Goal: Task Accomplishment & Management: Complete application form

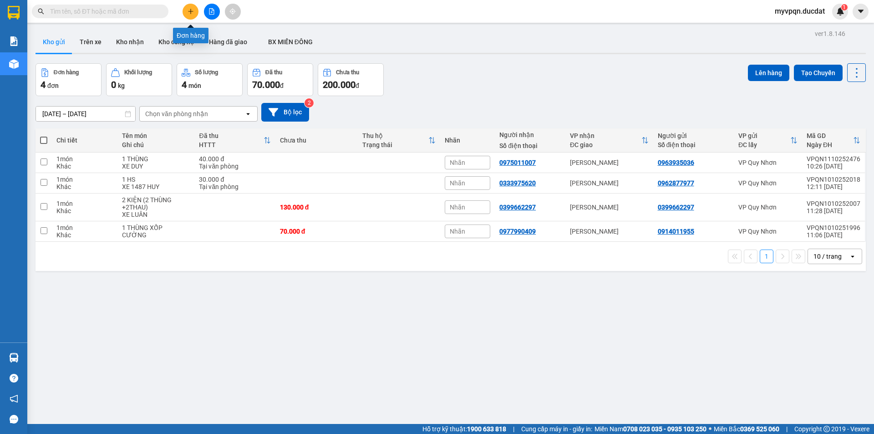
click at [195, 12] on button at bounding box center [190, 12] width 16 height 16
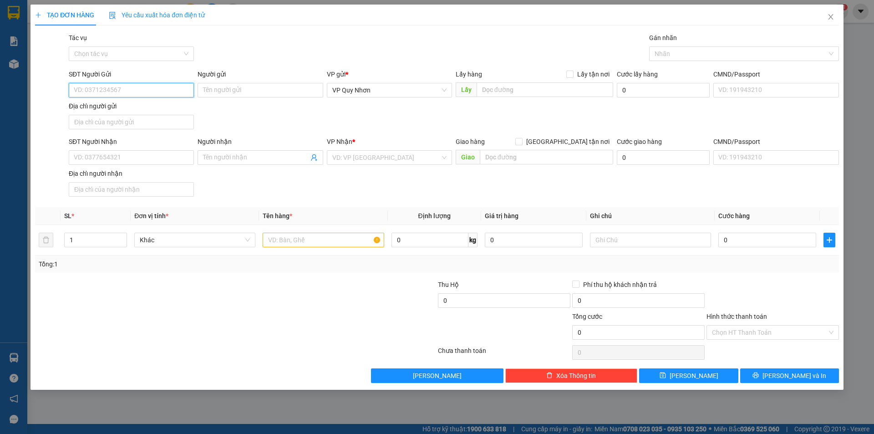
click at [151, 94] on input "SĐT Người Gửi" at bounding box center [131, 90] width 125 height 15
type input "0916821239"
click at [139, 155] on input "SĐT Người Nhận" at bounding box center [131, 157] width 125 height 15
type input "0905006490"
click at [378, 158] on input "search" at bounding box center [386, 158] width 108 height 14
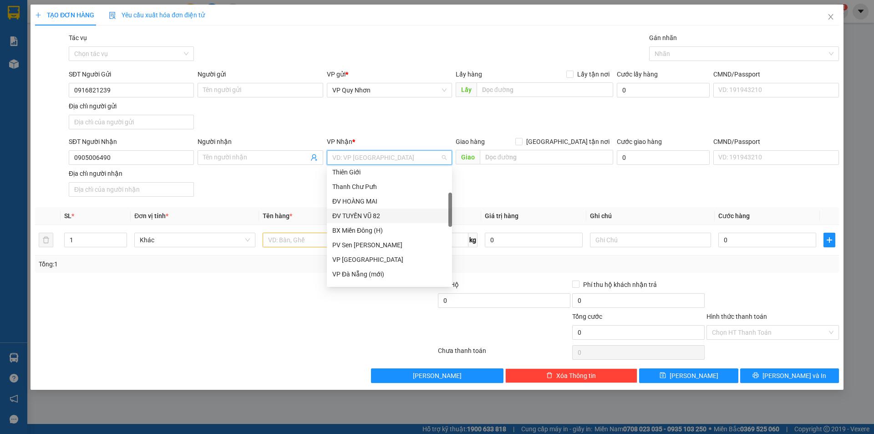
scroll to position [137, 0]
click at [369, 259] on div "Giao Tận Nơi (Gia Lai)" at bounding box center [389, 258] width 114 height 10
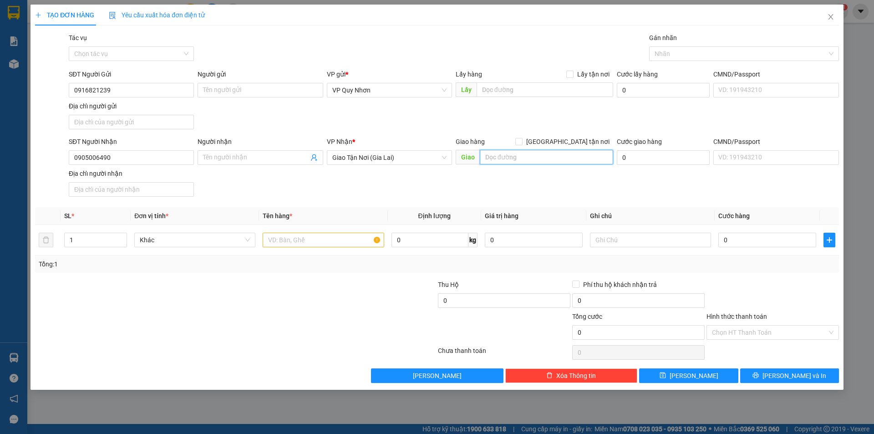
click at [514, 159] on input "text" at bounding box center [546, 157] width 133 height 15
click at [309, 238] on input "text" at bounding box center [323, 240] width 121 height 15
click at [511, 159] on input "text" at bounding box center [546, 157] width 133 height 15
type input "04 [PERSON_NAME]"
click at [730, 237] on input "0" at bounding box center [767, 240] width 98 height 15
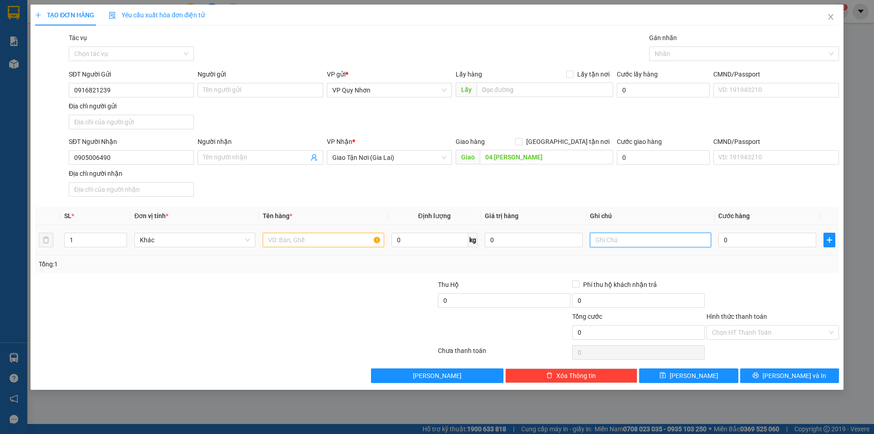
click at [608, 238] on input "text" at bounding box center [650, 240] width 121 height 15
type input "D"
type input "ĐÃ THU TIỀN XE ÔM--XE CƯỜNG"
click at [318, 235] on input "text" at bounding box center [323, 240] width 121 height 15
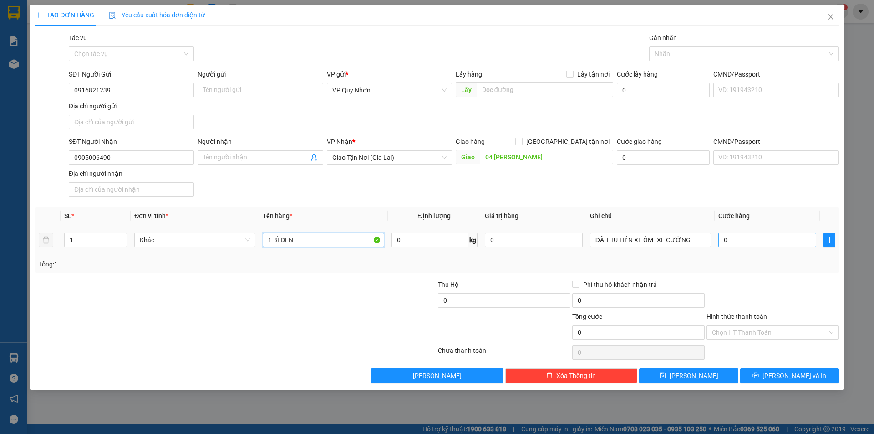
type input "1 BÌ ĐEN"
click at [730, 235] on input "0" at bounding box center [767, 240] width 98 height 15
type input "4"
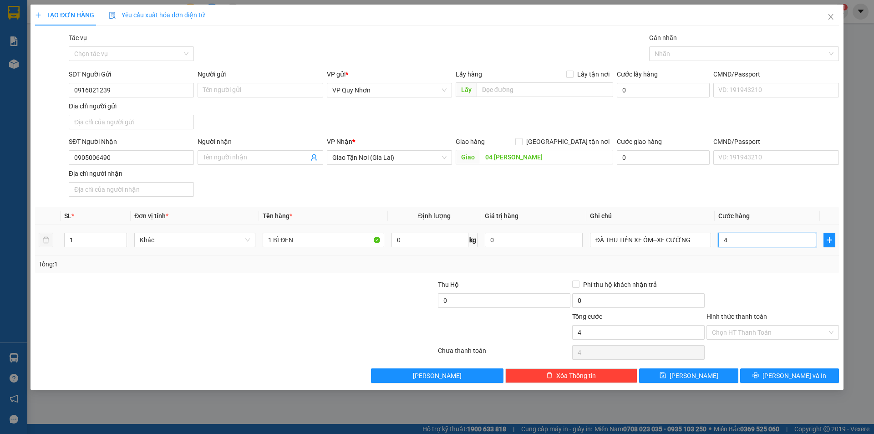
type input "40"
type input "400"
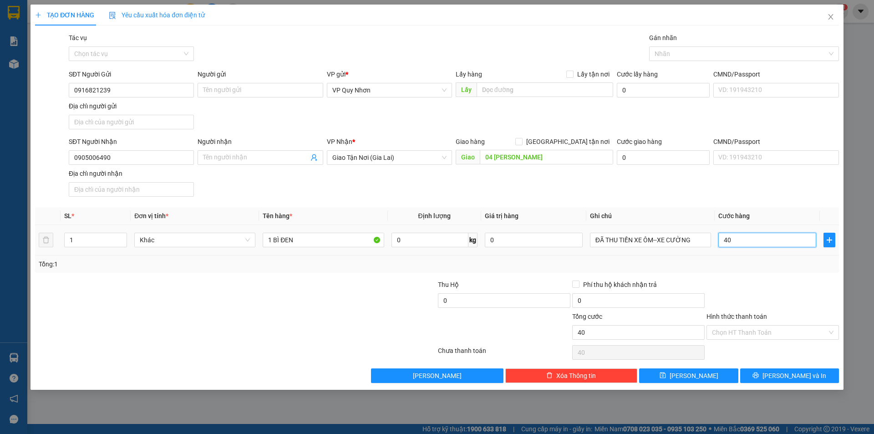
type input "400"
type input "4.000"
type input "40.000"
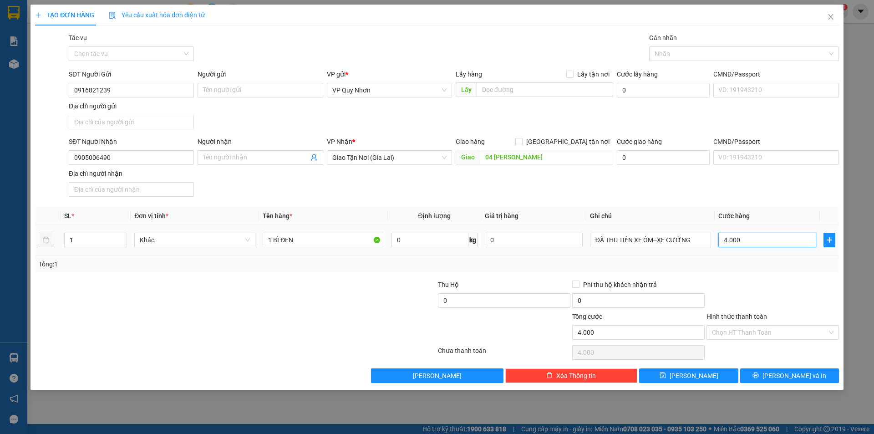
type input "40.000"
click at [785, 336] on input "Hình thức thanh toán" at bounding box center [769, 332] width 115 height 14
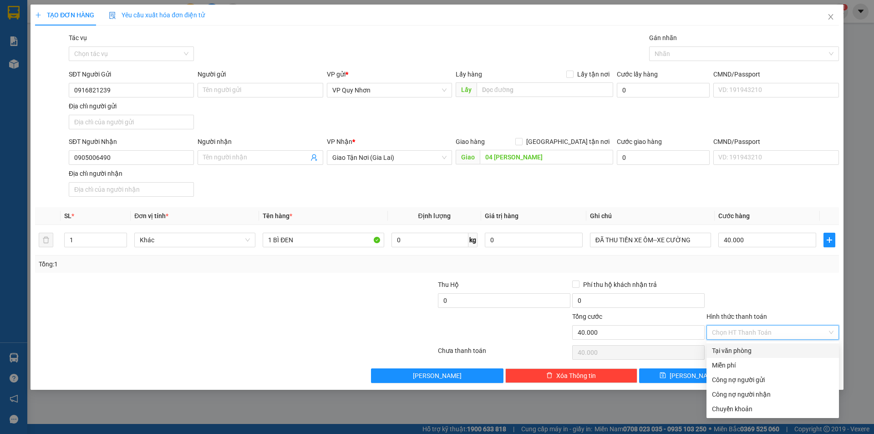
click at [775, 352] on div "Tại văn phòng" at bounding box center [772, 350] width 121 height 10
type input "0"
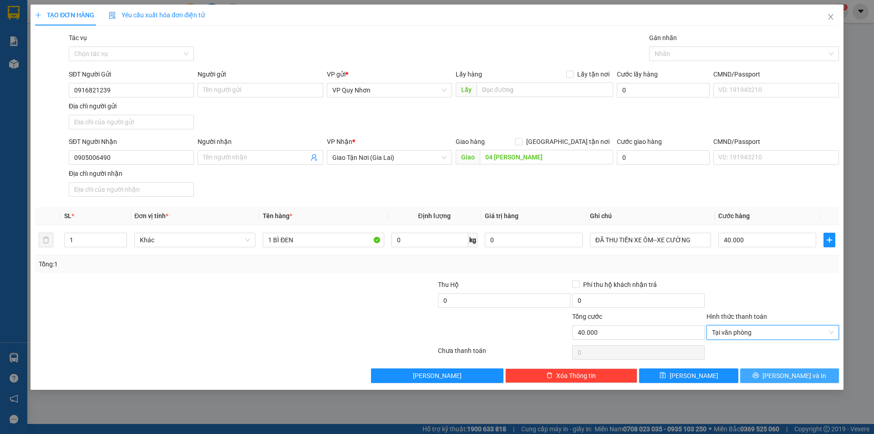
click at [791, 375] on span "[PERSON_NAME] và In" at bounding box center [794, 375] width 64 height 10
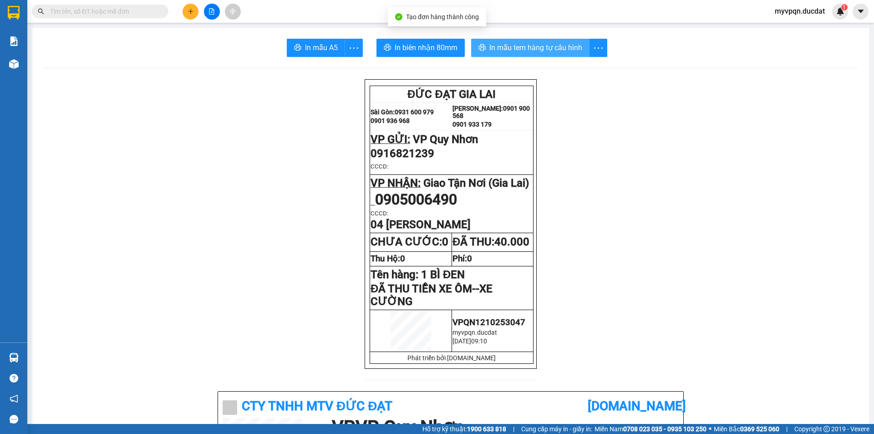
click at [566, 50] on span "In mẫu tem hàng tự cấu hình" at bounding box center [535, 47] width 93 height 11
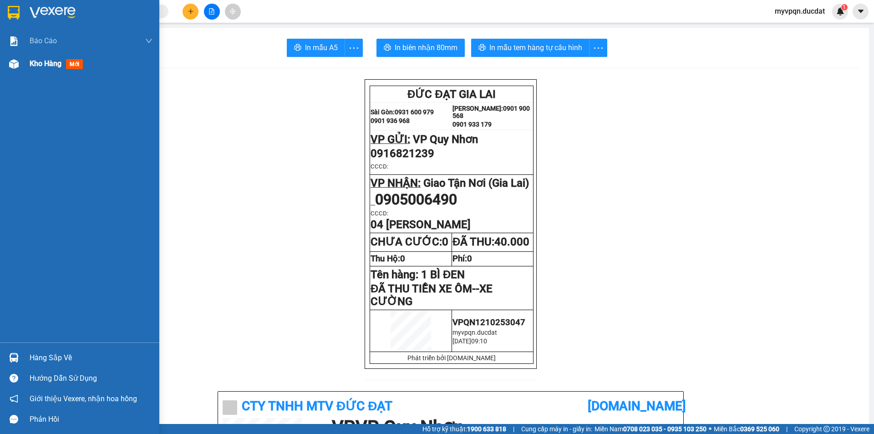
click at [32, 71] on div "Kho hàng mới" at bounding box center [91, 63] width 123 height 23
